Goal: Navigation & Orientation: Find specific page/section

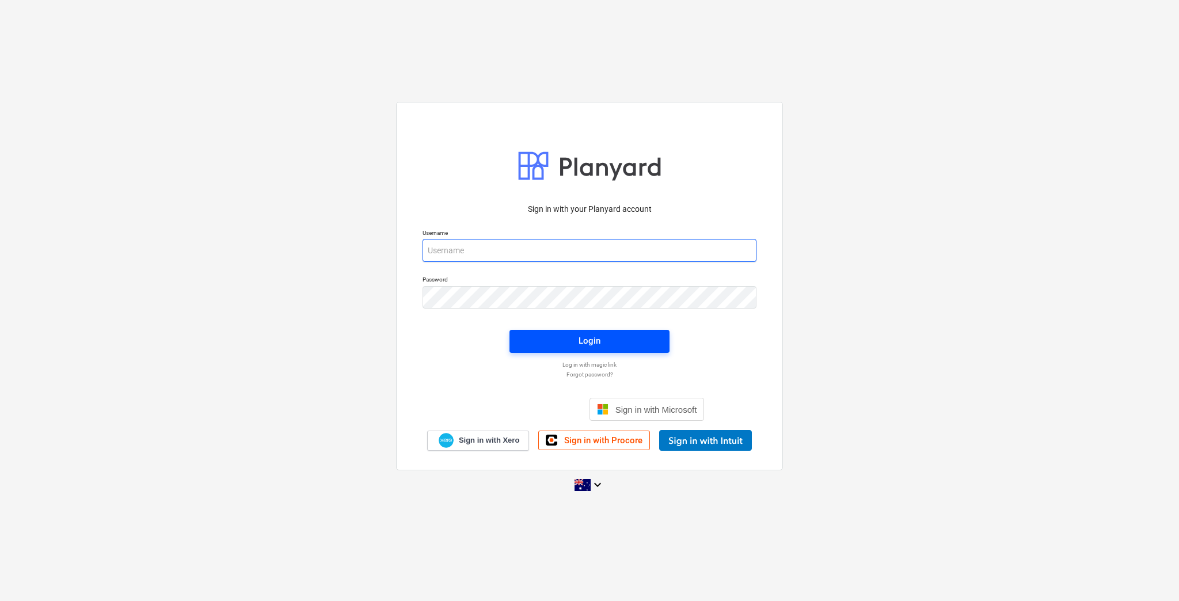
type input "[EMAIL_ADDRESS][DOMAIN_NAME]"
click at [620, 348] on span "Login" at bounding box center [590, 340] width 132 height 15
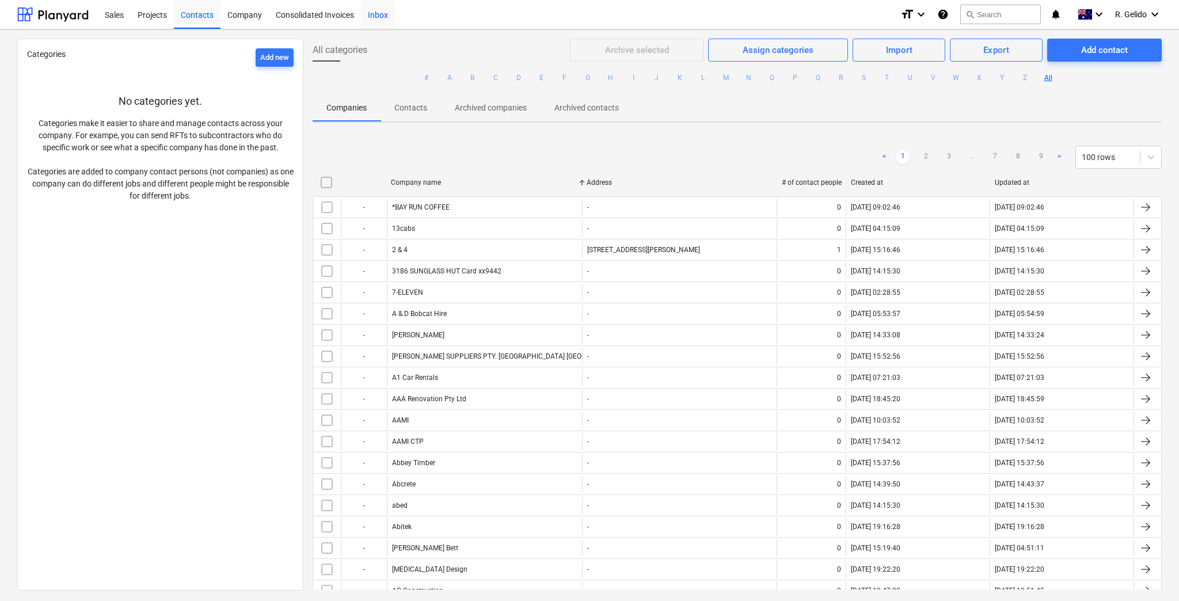
click at [376, 16] on div "Inbox" at bounding box center [378, 13] width 34 height 29
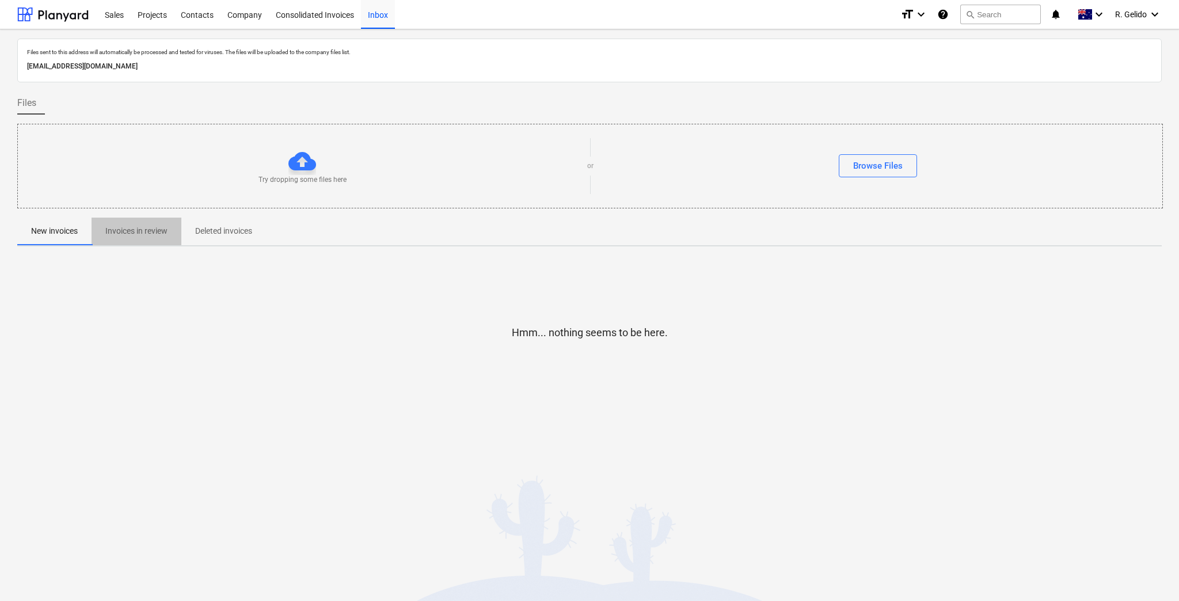
click at [125, 220] on button "Invoices in review" at bounding box center [137, 232] width 90 height 28
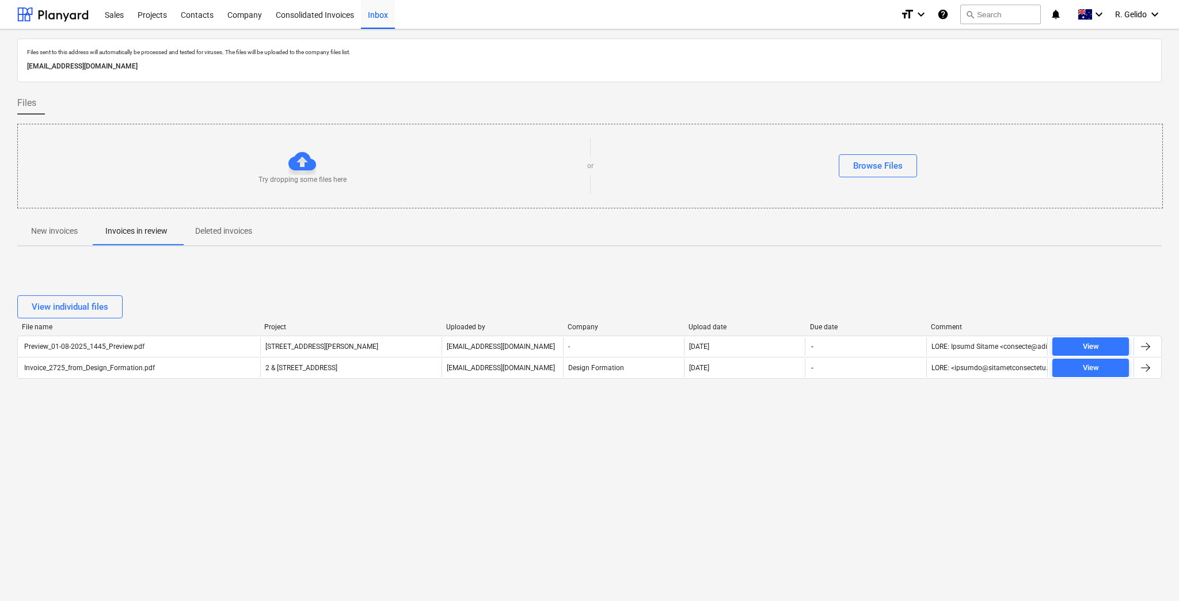
click at [214, 462] on div "Files sent to this address will automatically be processed and tested for virus…" at bounding box center [589, 315] width 1179 height 572
click at [109, 14] on div "Sales" at bounding box center [114, 13] width 33 height 29
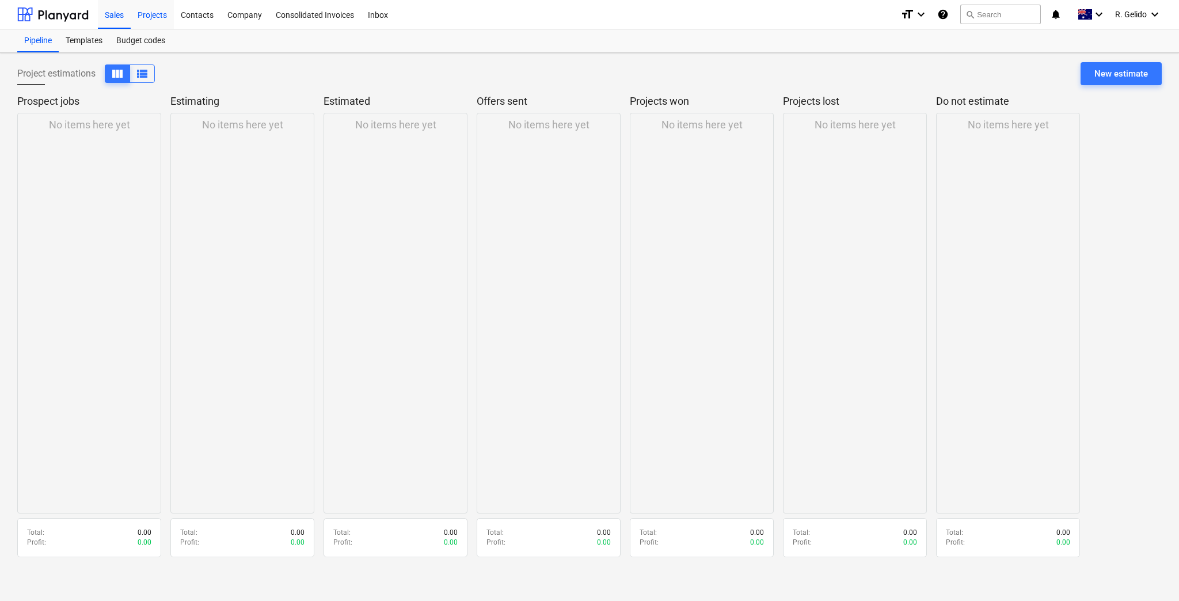
click at [151, 13] on div "Projects" at bounding box center [152, 13] width 43 height 29
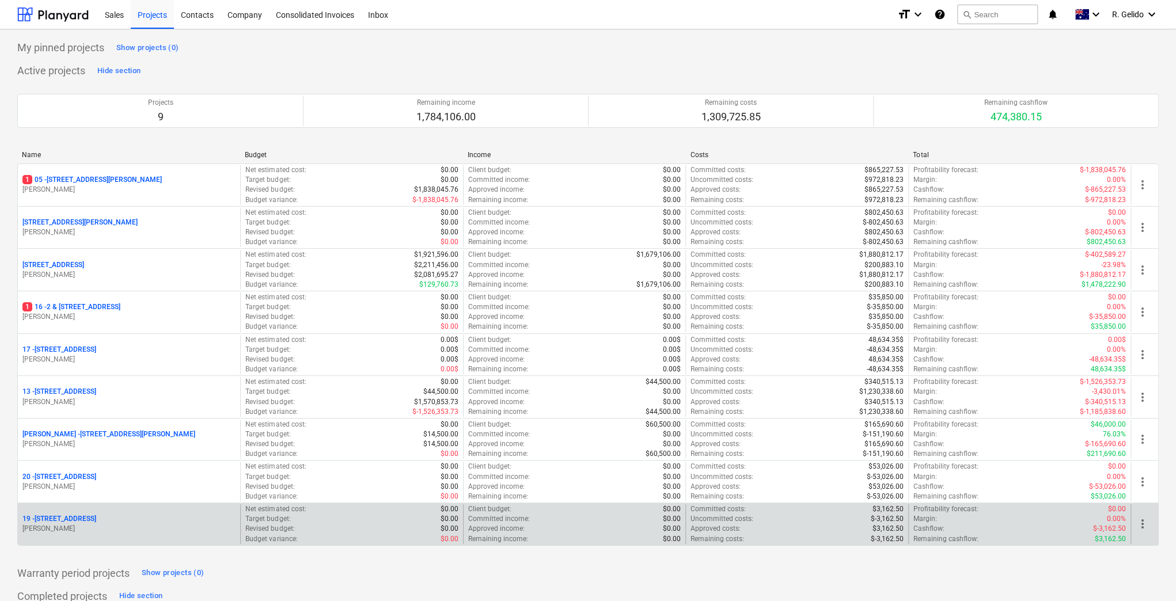
drag, startPoint x: 65, startPoint y: 439, endPoint x: 74, endPoint y: 524, distance: 85.2
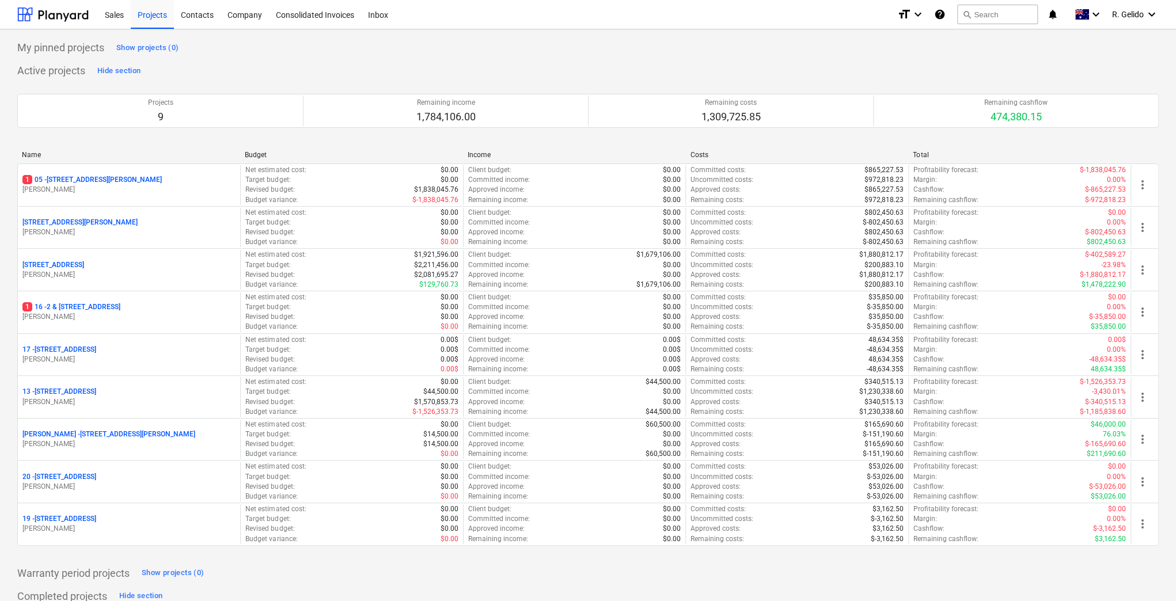
drag, startPoint x: 74, startPoint y: 524, endPoint x: 339, endPoint y: 578, distance: 270.3
click at [339, 578] on div "Warranty period projects Show projects (0)" at bounding box center [587, 573] width 1141 height 18
click at [373, 14] on div "Inbox" at bounding box center [378, 13] width 34 height 29
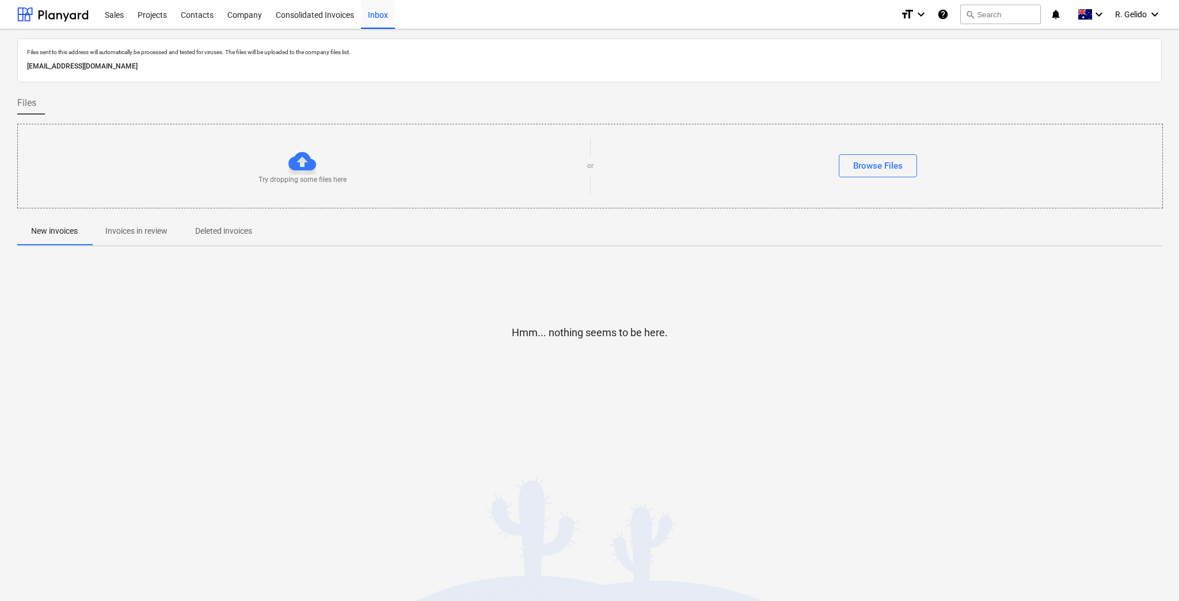
drag, startPoint x: 666, startPoint y: 364, endPoint x: 498, endPoint y: 346, distance: 169.7
click at [571, 354] on div "Hmm... nothing seems to be here." at bounding box center [589, 342] width 1145 height 88
click at [138, 236] on p "Invoices in review" at bounding box center [136, 231] width 62 height 12
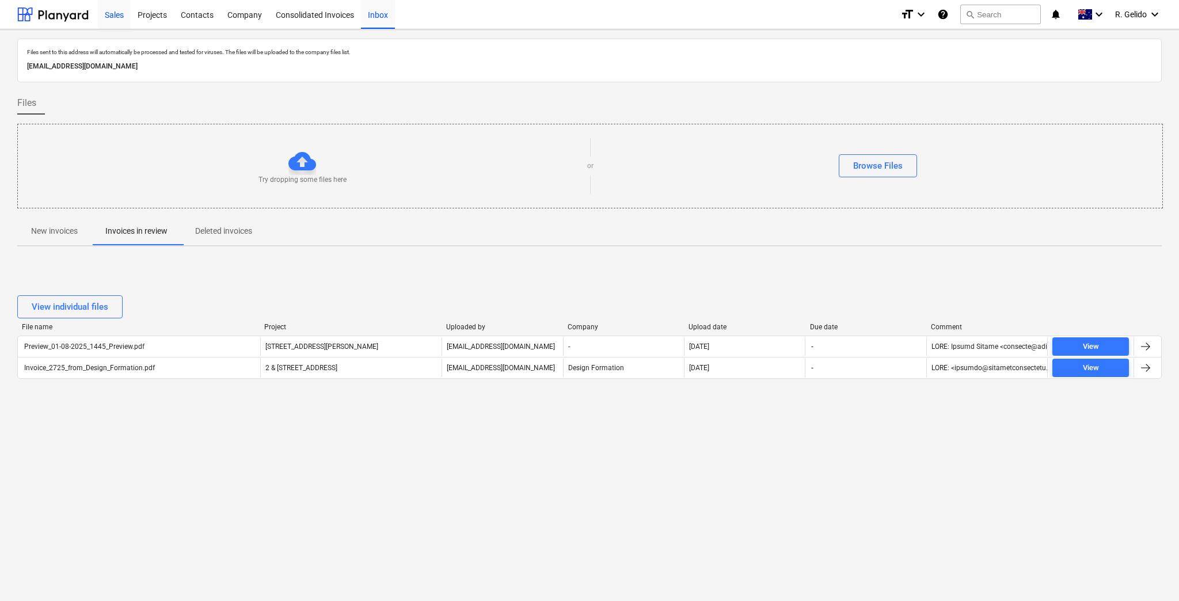
click at [111, 16] on div "Sales" at bounding box center [114, 13] width 33 height 29
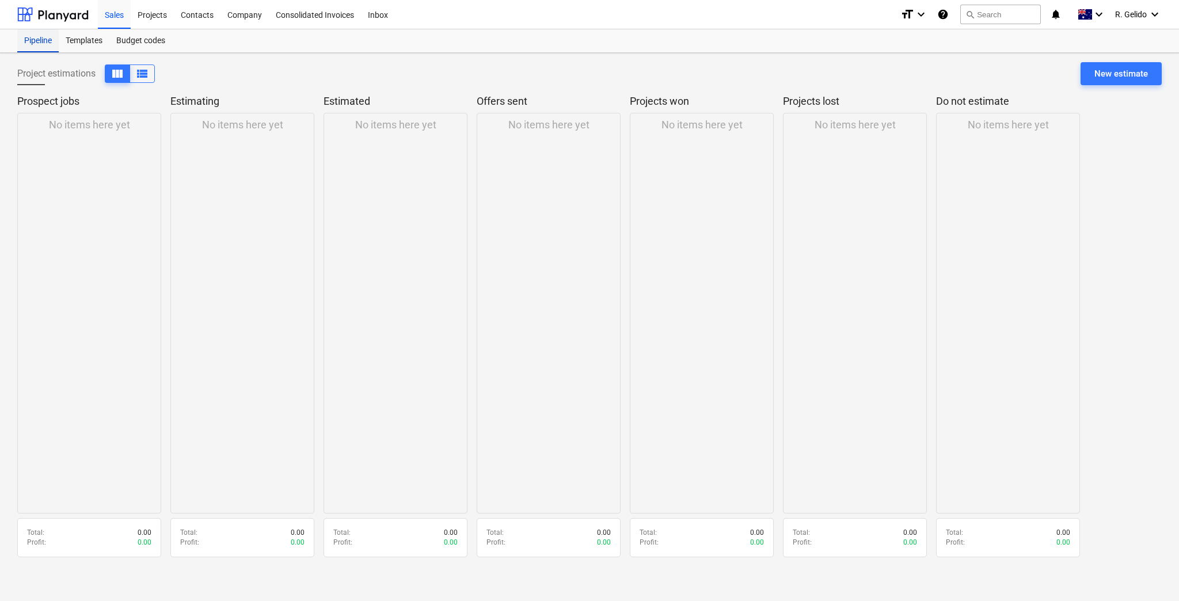
click at [47, 39] on div "Pipeline" at bounding box center [37, 40] width 41 height 23
click at [149, 10] on div "Projects" at bounding box center [152, 13] width 43 height 29
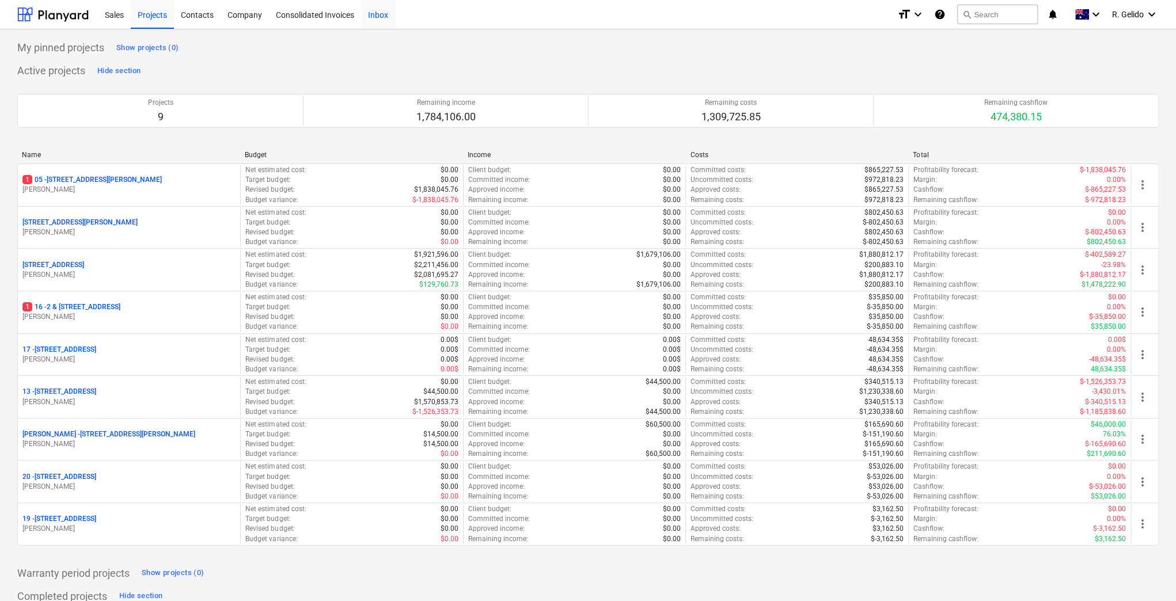
click at [380, 17] on div "Inbox" at bounding box center [378, 13] width 34 height 29
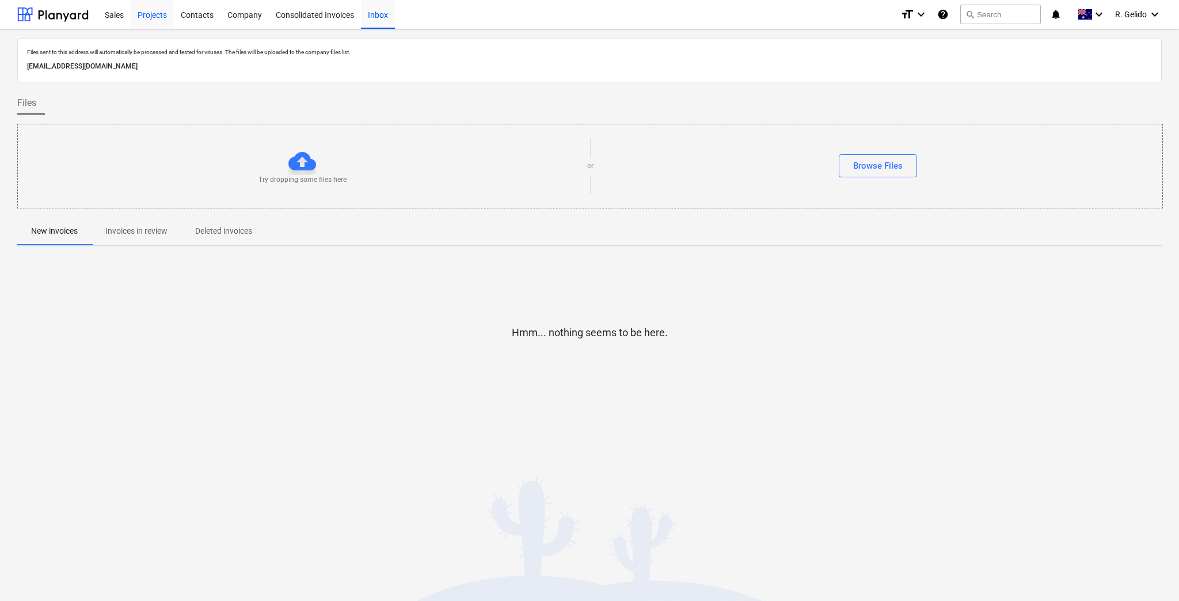
click at [149, 16] on div "Projects" at bounding box center [152, 13] width 43 height 29
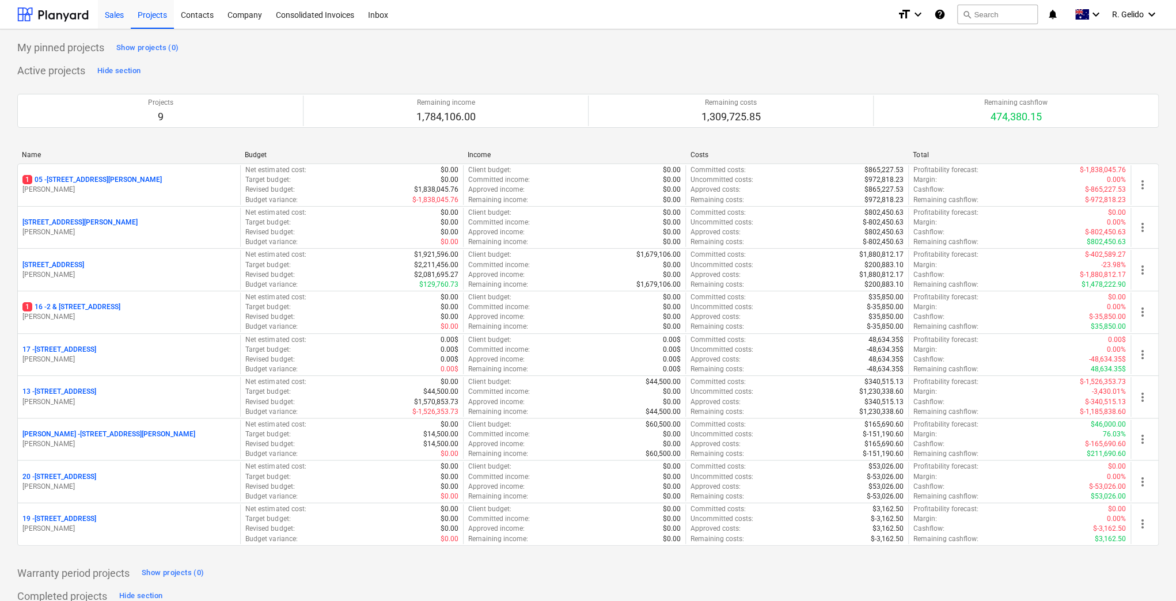
click at [113, 16] on div "Sales" at bounding box center [114, 13] width 33 height 29
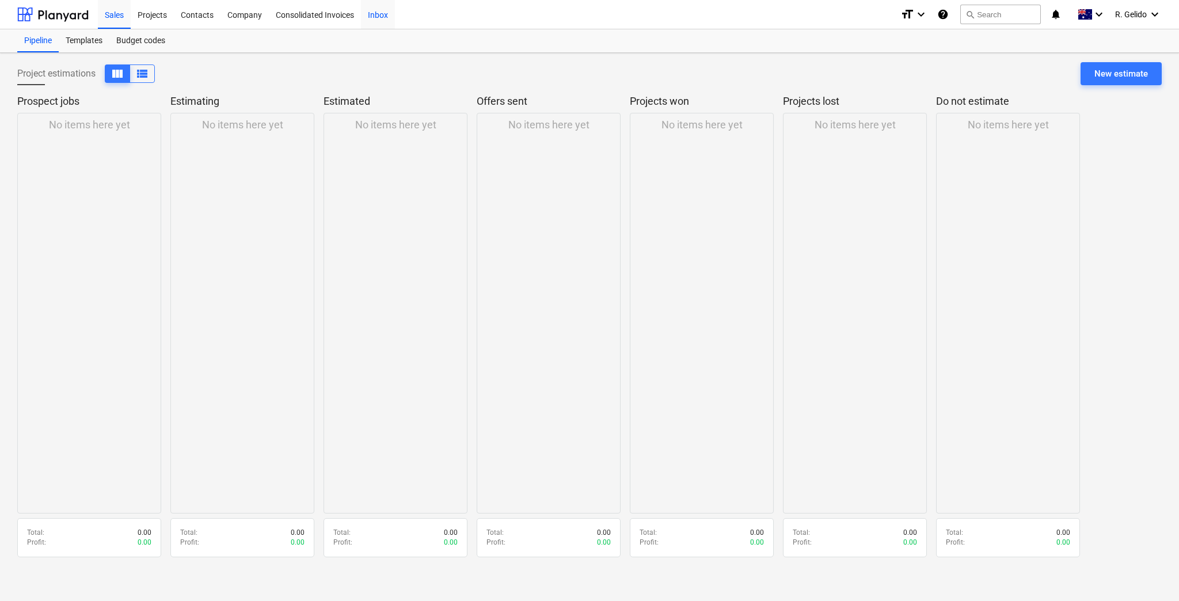
click at [380, 19] on div "Inbox" at bounding box center [378, 13] width 34 height 29
